Goal: Task Accomplishment & Management: Use online tool/utility

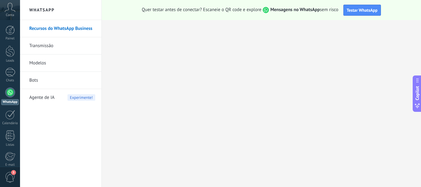
click at [92, 43] on link "Transmissão" at bounding box center [62, 45] width 66 height 17
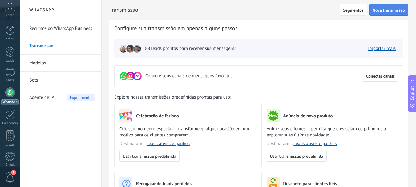
click at [385, 14] on button "Nova transmissão" at bounding box center [388, 10] width 39 height 12
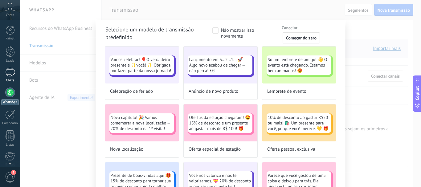
click at [9, 75] on div at bounding box center [10, 72] width 10 height 9
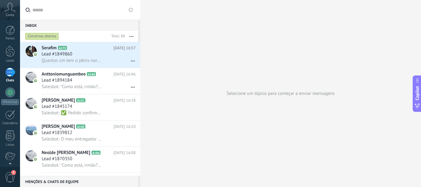
click at [130, 36] on icon "button" at bounding box center [131, 36] width 4 height 1
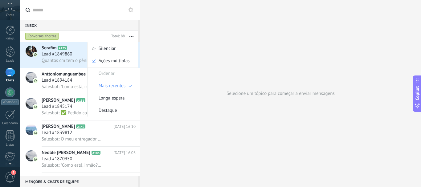
click at [130, 12] on button at bounding box center [130, 9] width 7 height 7
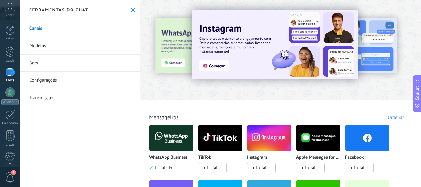
click at [173, 142] on img at bounding box center [171, 138] width 44 height 30
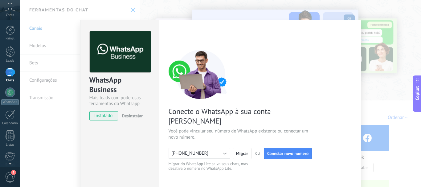
click at [215, 148] on button "[PHONE_NUMBER]" at bounding box center [200, 153] width 62 height 11
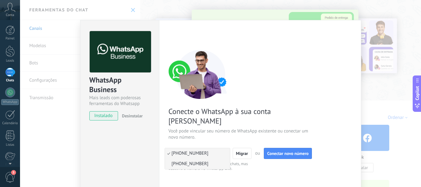
click at [205, 159] on li "[PHONE_NUMBER]" at bounding box center [197, 164] width 65 height 10
click at [291, 151] on span "Conectar novo número" at bounding box center [287, 153] width 41 height 4
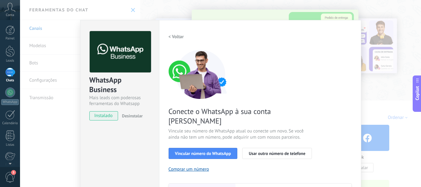
click at [317, 115] on div "Conecte o WhatsApp à sua conta Kommo Vincule seu número de WhatsApp atual ou co…" at bounding box center [260, 141] width 183 height 183
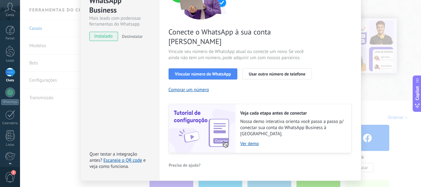
scroll to position [82, 0]
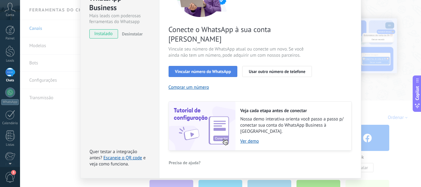
click at [219, 66] on button "Vincular número do WhatsApp" at bounding box center [203, 71] width 69 height 11
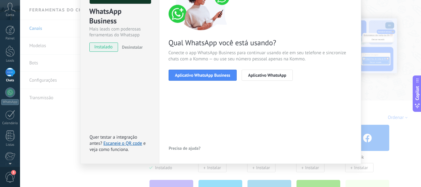
scroll to position [69, 0]
click at [216, 74] on span "Aplicativo WhatsApp Business" at bounding box center [202, 75] width 55 height 4
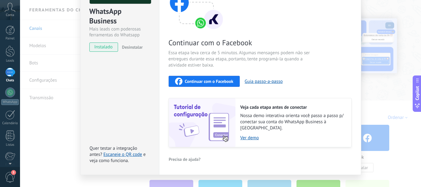
click at [288, 66] on span "Essa etapa leva cerca de 5 minutos. Algumas mensagens podem não ser entregues d…" at bounding box center [242, 59] width 147 height 18
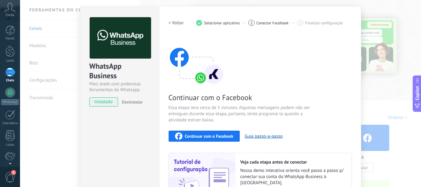
scroll to position [0, 0]
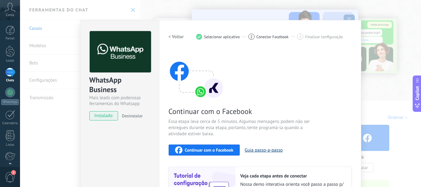
click at [252, 151] on button "Guia passo-a-passo" at bounding box center [264, 150] width 38 height 6
click at [202, 152] on span "Continuar com o Facebook" at bounding box center [209, 150] width 48 height 4
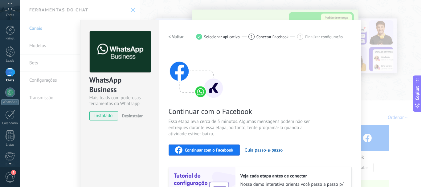
click at [306, 37] on span "Finalizar configuração" at bounding box center [324, 37] width 38 height 5
click at [234, 37] on span "Selecionar aplicativo" at bounding box center [222, 37] width 36 height 5
click at [303, 155] on div "Continuar com o Facebook Guia passo-a-passo" at bounding box center [260, 149] width 183 height 11
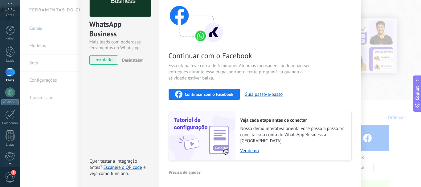
scroll to position [75, 0]
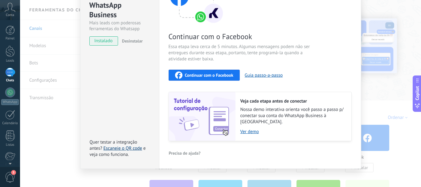
click at [126, 145] on link "Escaneie o QR code" at bounding box center [123, 148] width 39 height 6
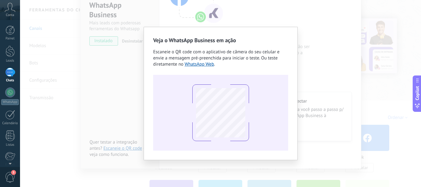
click at [105, 55] on div "Veja o WhatsApp Business em ação Escaneie o QR code com o aplicativo de câmera …" at bounding box center [220, 93] width 401 height 187
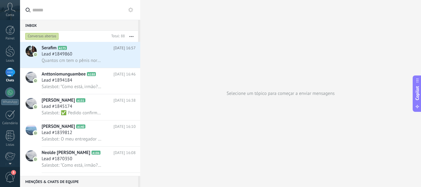
click at [130, 10] on icon at bounding box center [130, 9] width 5 height 5
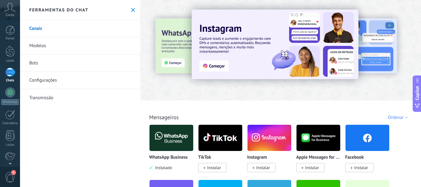
click at [169, 150] on img at bounding box center [171, 138] width 44 height 30
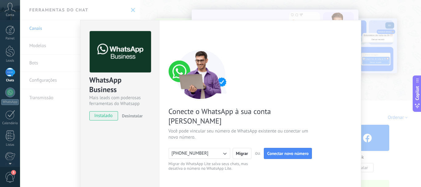
click at [220, 106] on div "Conecte o WhatsApp à sua conta Kommo Você pode vincular seu número de WhatsApp …" at bounding box center [260, 111] width 183 height 122
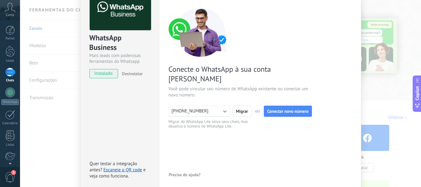
scroll to position [69, 0]
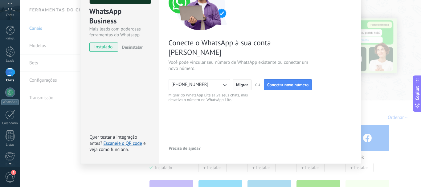
click at [240, 79] on button "Migrar" at bounding box center [242, 84] width 19 height 11
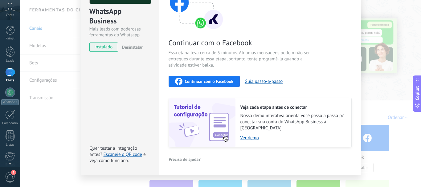
click at [296, 79] on div "Continuar com o Facebook Guia passo-a-passo" at bounding box center [260, 81] width 183 height 11
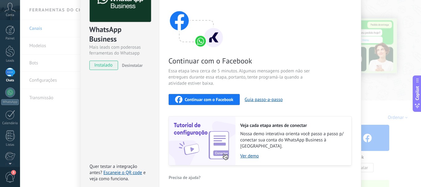
scroll to position [50, 0]
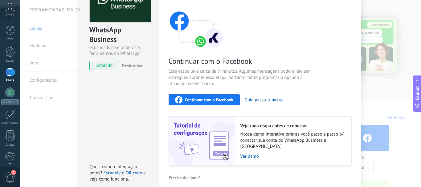
click at [227, 102] on div "Continuar com o Facebook" at bounding box center [204, 99] width 58 height 7
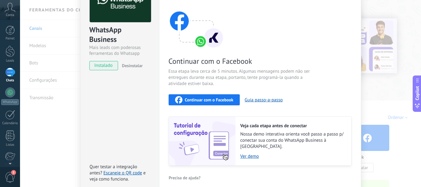
click at [219, 78] on span "Essa etapa leva cerca de 5 minutos. Algumas mensagens podem não ser entregues d…" at bounding box center [242, 77] width 147 height 18
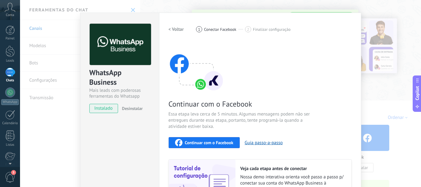
scroll to position [0, 0]
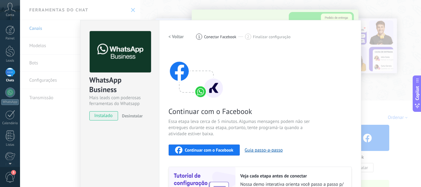
click at [205, 37] on span "Conectar Facebook" at bounding box center [220, 37] width 32 height 5
click at [245, 36] on div "2" at bounding box center [248, 37] width 6 height 6
click at [170, 39] on h2 "< Voltar" at bounding box center [176, 37] width 15 height 6
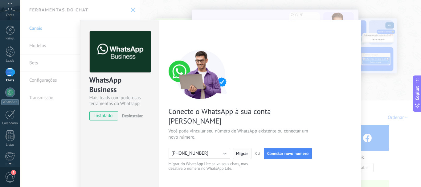
click at [242, 151] on span "Migrar" at bounding box center [242, 153] width 12 height 4
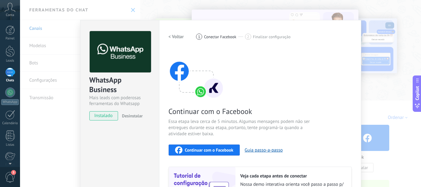
click at [172, 38] on h2 "< Voltar" at bounding box center [176, 37] width 15 height 6
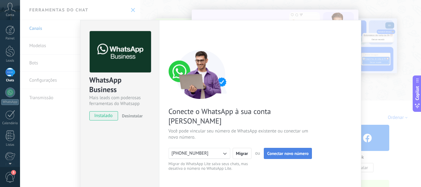
click at [296, 151] on span "Conectar novo número" at bounding box center [287, 153] width 41 height 4
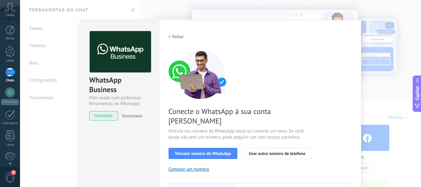
click at [281, 73] on div "Conecte o WhatsApp à sua conta Kommo Vincule seu número de WhatsApp atual ou co…" at bounding box center [260, 141] width 183 height 183
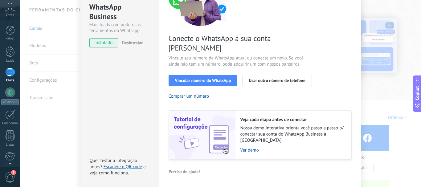
scroll to position [82, 0]
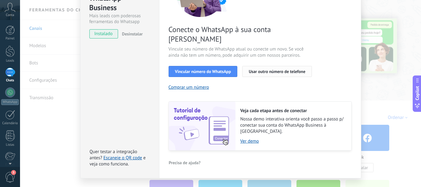
click at [264, 69] on span "Usar outro número de telefone" at bounding box center [277, 71] width 57 height 4
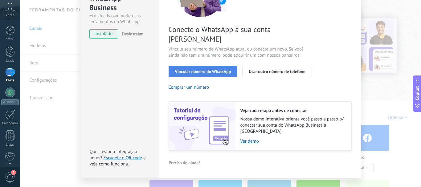
click at [208, 69] on span "Vincular número do WhatsApp" at bounding box center [203, 71] width 56 height 4
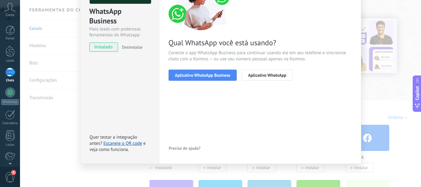
scroll to position [69, 0]
click at [205, 76] on span "Aplicativo WhatsApp Business" at bounding box center [202, 75] width 55 height 4
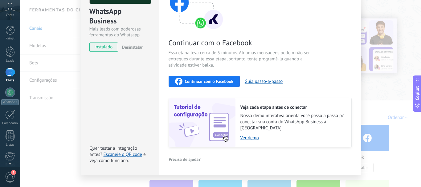
click at [398, 79] on div "WhatsApp Business Mais leads com poderosas ferramentas do Whatsapp instalado De…" at bounding box center [220, 93] width 401 height 187
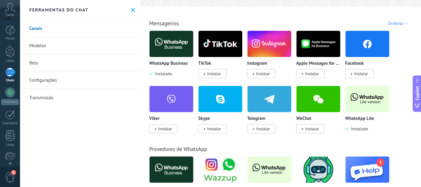
scroll to position [109, 0]
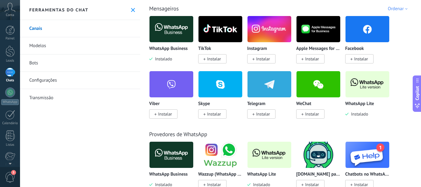
click at [356, 85] on img at bounding box center [367, 84] width 44 height 30
click at [354, 95] on img at bounding box center [367, 84] width 44 height 30
click at [354, 104] on p "WhatsApp Lite" at bounding box center [359, 103] width 29 height 5
click at [369, 85] on img at bounding box center [367, 84] width 44 height 30
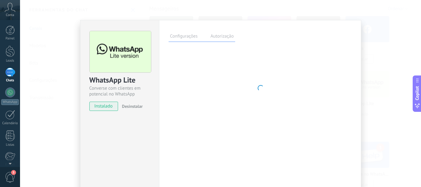
click at [137, 106] on span "Desinstalar" at bounding box center [132, 107] width 21 height 6
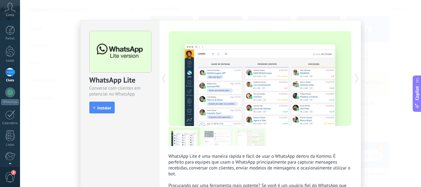
click at [353, 75] on icon at bounding box center [356, 78] width 6 height 12
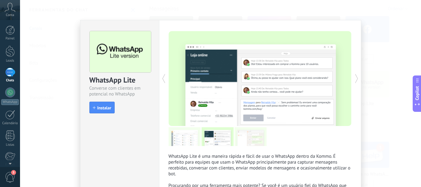
click at [353, 75] on icon at bounding box center [356, 78] width 6 height 12
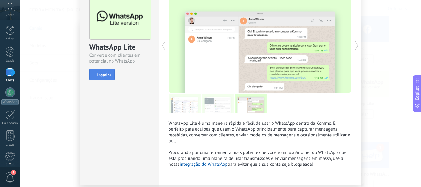
scroll to position [54, 0]
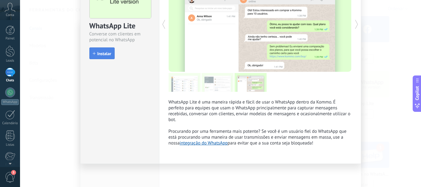
click at [108, 47] on div "Instalar" at bounding box center [101, 53] width 25 height 12
click at [102, 53] on span "Instalar" at bounding box center [104, 53] width 14 height 4
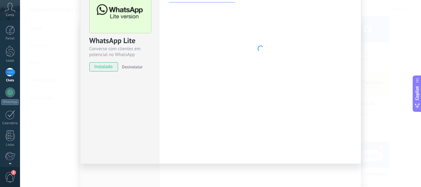
scroll to position [39, 0]
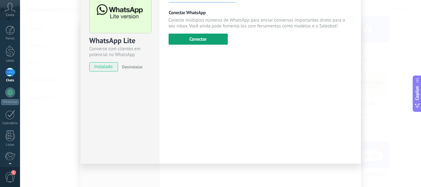
click at [194, 41] on button "Conectar" at bounding box center [198, 39] width 59 height 11
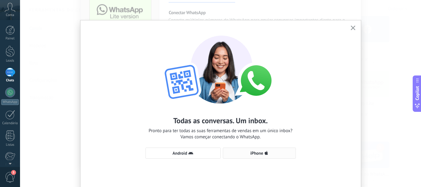
click at [248, 155] on span "iPhone" at bounding box center [259, 153] width 66 height 5
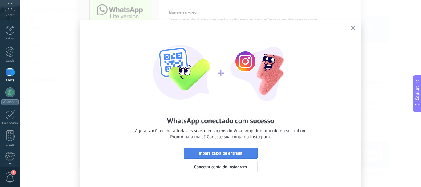
click at [211, 154] on span "Ir para caixa de entrada" at bounding box center [220, 153] width 43 height 4
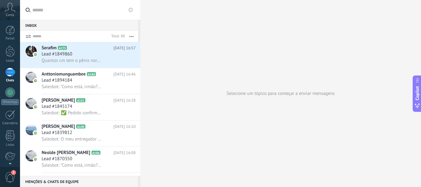
click at [131, 10] on icon at bounding box center [130, 9] width 5 height 5
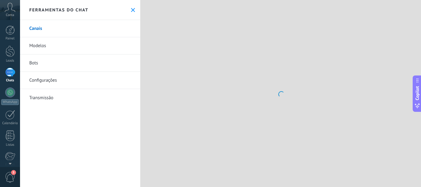
click at [40, 79] on link "Configurações" at bounding box center [80, 80] width 120 height 17
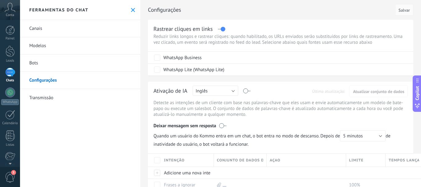
click at [415, 50] on div "Configurações Cancelar Salvar Rastrear cliques em links Reduzir links longos e …" at bounding box center [280, 186] width 281 height 373
click at [42, 95] on link "Transmissão" at bounding box center [80, 97] width 120 height 17
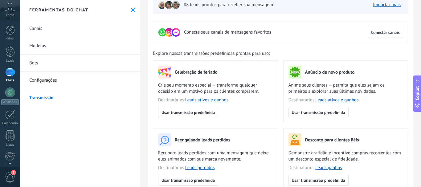
scroll to position [39, 0]
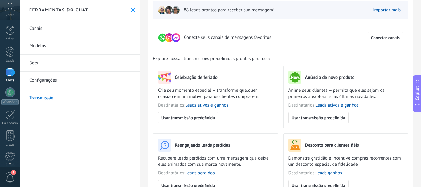
click at [50, 65] on link "Bots" at bounding box center [80, 63] width 120 height 17
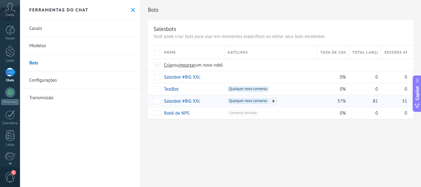
click at [273, 100] on span at bounding box center [273, 101] width 6 height 6
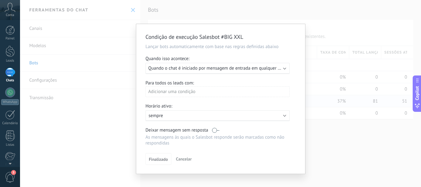
click at [214, 70] on span "Quando o chat é iniciado por mensagem de entrada em qualquer canal" at bounding box center [218, 68] width 140 height 6
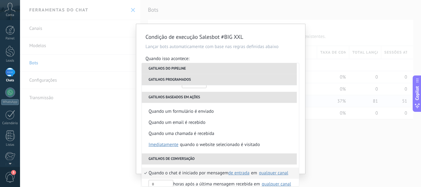
scroll to position [109, 0]
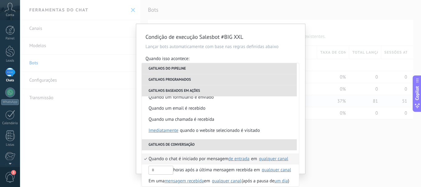
click at [265, 158] on div "qualquer canal" at bounding box center [273, 159] width 29 height 5
click at [287, 39] on h2 "Condição de execução Salesbot #BIG XXL" at bounding box center [217, 36] width 144 height 7
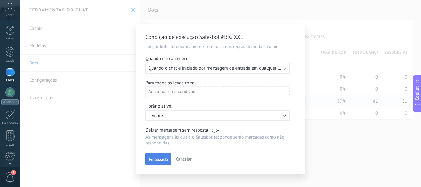
click at [157, 158] on span "Finalizado" at bounding box center [158, 159] width 19 height 4
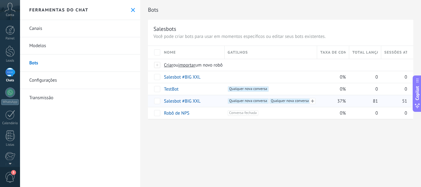
click at [257, 102] on span "Qualquer nova conversa +1" at bounding box center [248, 101] width 41 height 6
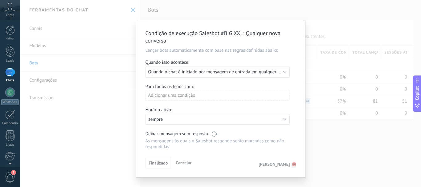
click at [253, 75] on div "Executar: Quando o chat é iniciado por mensagem de entrada em qualquer canal" at bounding box center [217, 72] width 144 height 11
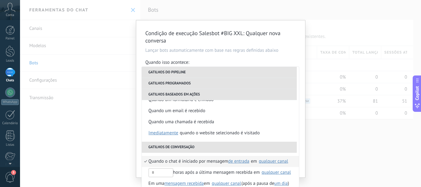
scroll to position [113, 0]
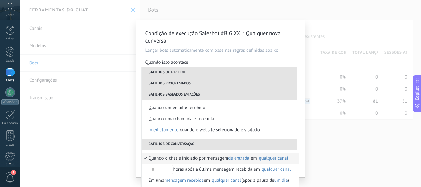
click at [268, 159] on div "qualquer canal" at bounding box center [273, 158] width 29 height 5
click at [289, 32] on div "Condição de execução Salesbot #BIG XXL : Qualquer nova conversa Lançar bots aut…" at bounding box center [220, 98] width 169 height 157
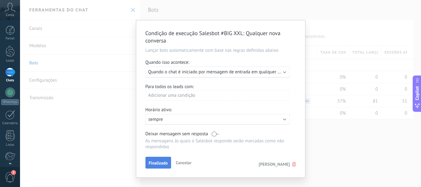
click at [154, 161] on span "Finalizado" at bounding box center [158, 163] width 19 height 4
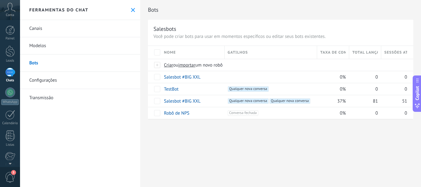
click at [9, 76] on div at bounding box center [10, 72] width 10 height 9
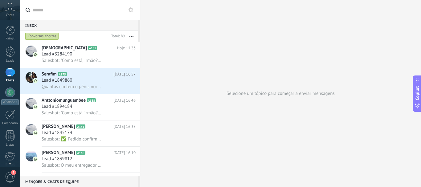
click at [130, 11] on use at bounding box center [130, 9] width 5 height 5
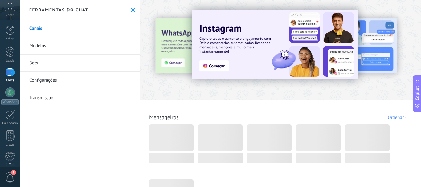
click at [45, 66] on link "Bots" at bounding box center [80, 63] width 120 height 17
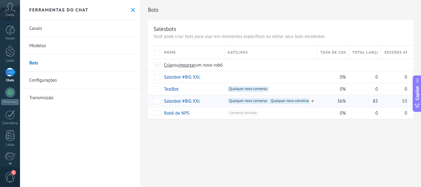
click at [238, 100] on span "Qualquer nova conversa +1" at bounding box center [248, 101] width 41 height 6
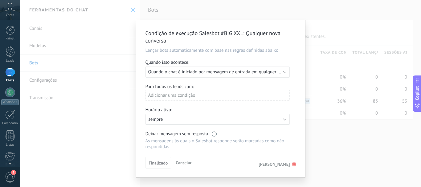
click at [292, 162] on icon at bounding box center [294, 164] width 4 height 4
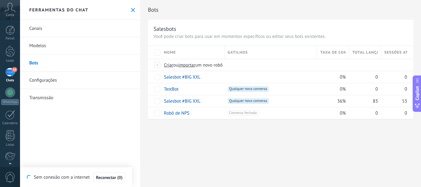
click at [96, 56] on link "Bots" at bounding box center [80, 63] width 120 height 17
click at [315, 157] on div "Bots Salesbots Você pode criar bots para usar em momentos específicos ou editar…" at bounding box center [280, 93] width 281 height 187
click at [263, 168] on div "Bots Salesbots Você pode criar bots para usar em momentos específicos ou editar…" at bounding box center [280, 93] width 281 height 187
click at [174, 176] on div "Bots Salesbots Você pode criar bots para usar em momentos específicos ou editar…" at bounding box center [280, 93] width 281 height 187
